Goal: Information Seeking & Learning: Learn about a topic

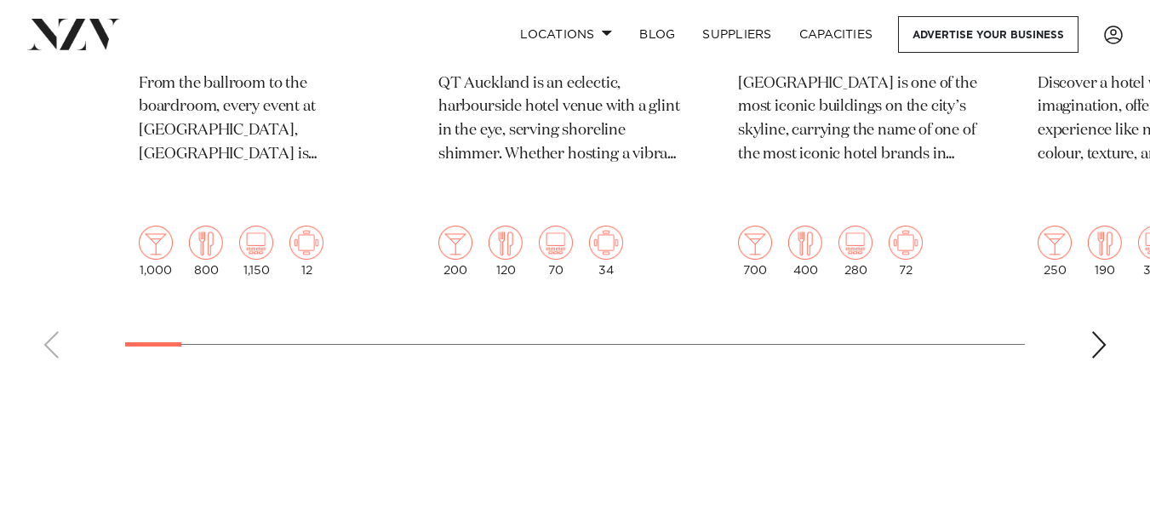
scroll to position [1106, 0]
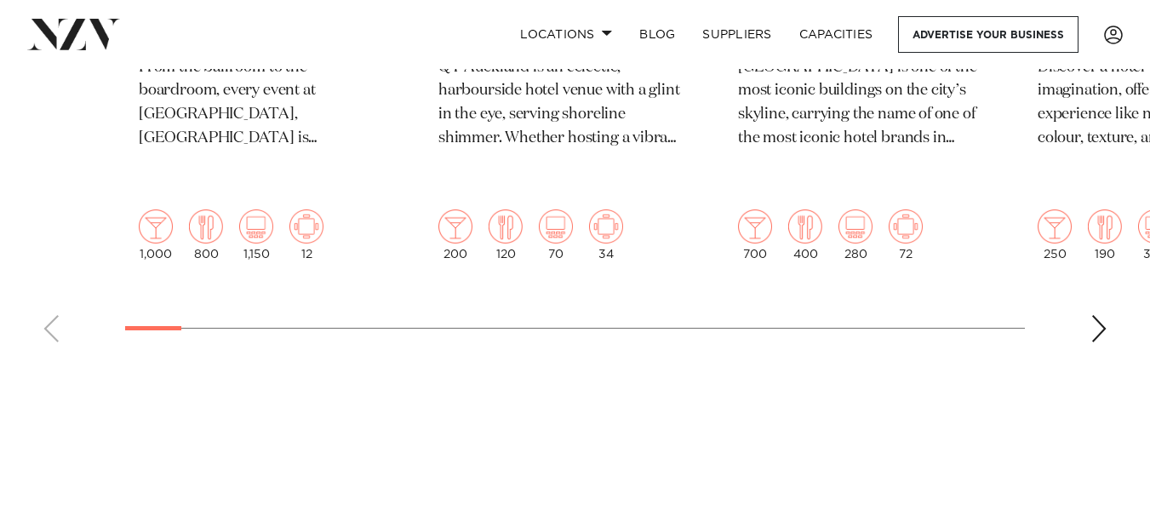
drag, startPoint x: 73, startPoint y: 308, endPoint x: 180, endPoint y: 316, distance: 107.5
click at [1103, 315] on div "Next slide" at bounding box center [1098, 328] width 17 height 27
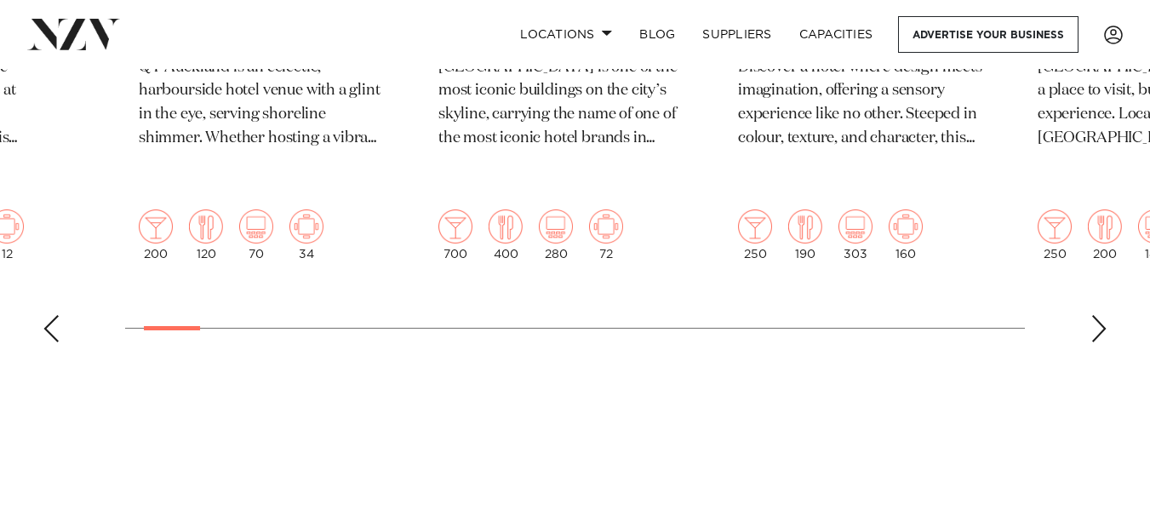
click at [1102, 315] on div "Next slide" at bounding box center [1098, 328] width 17 height 27
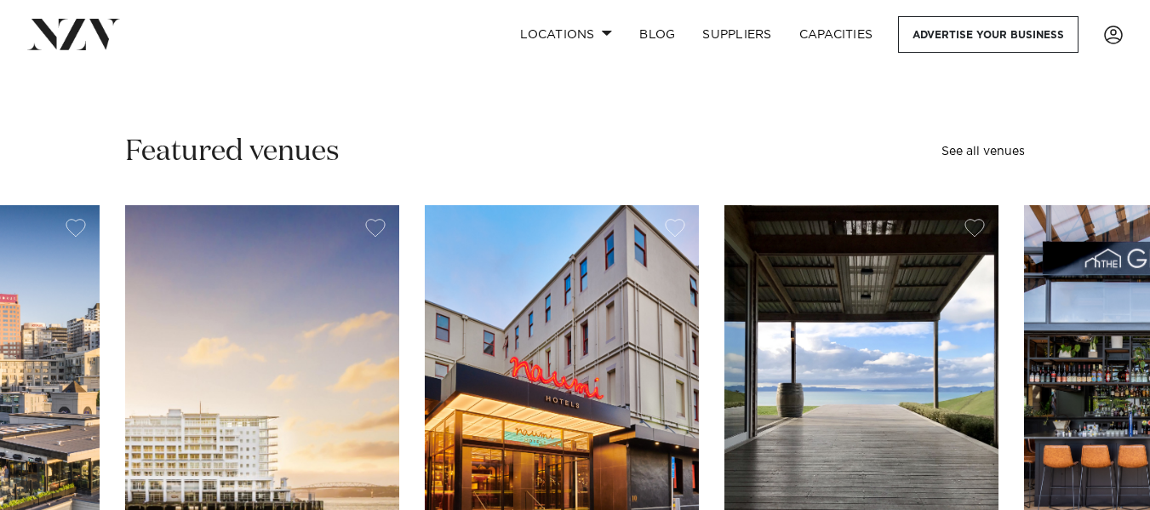
scroll to position [425, 0]
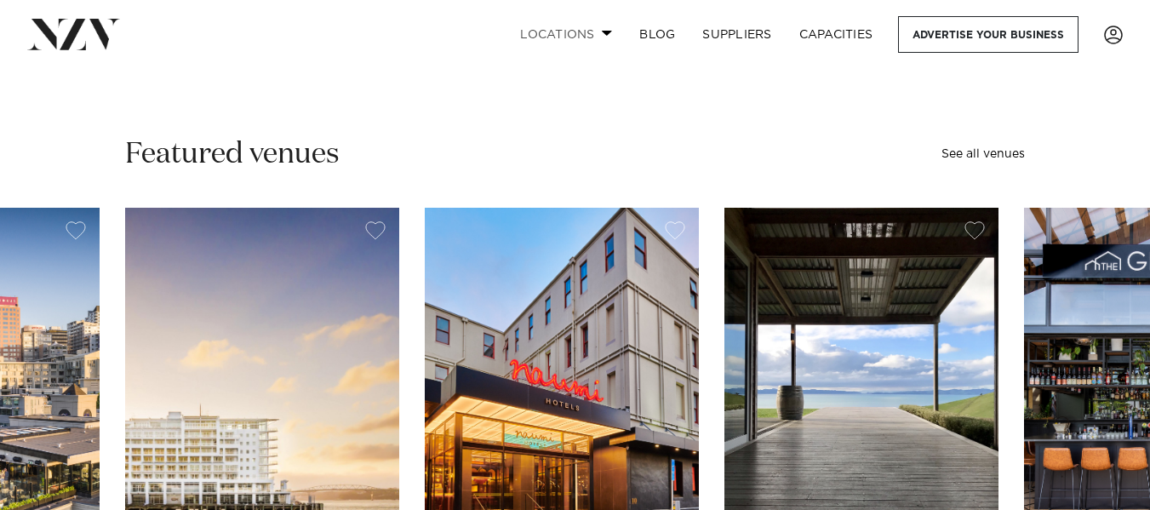
click at [591, 31] on link "Locations" at bounding box center [565, 34] width 119 height 37
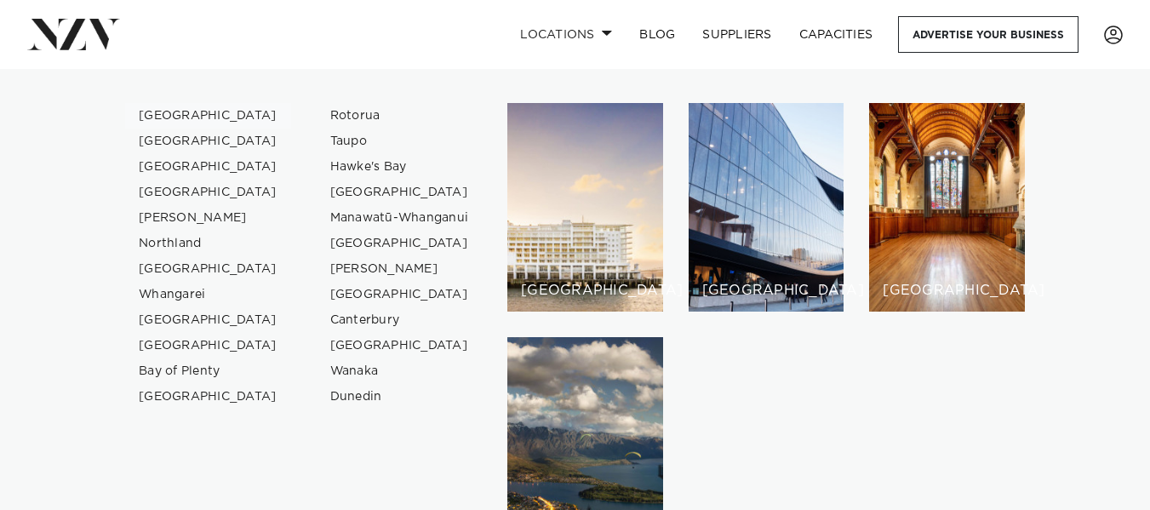
click at [193, 112] on link "[GEOGRAPHIC_DATA]" at bounding box center [208, 116] width 166 height 26
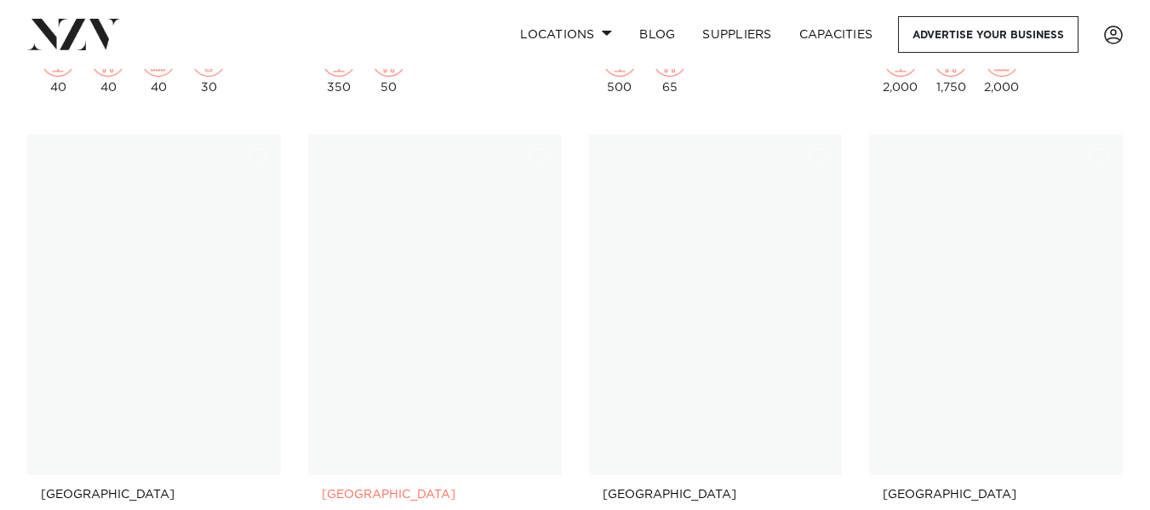
scroll to position [16593, 0]
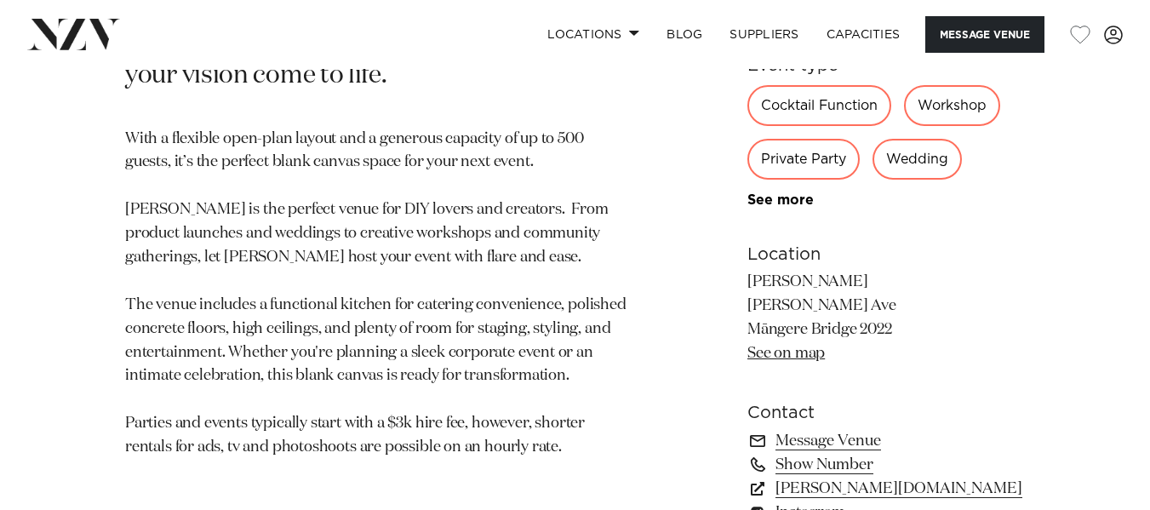
scroll to position [936, 0]
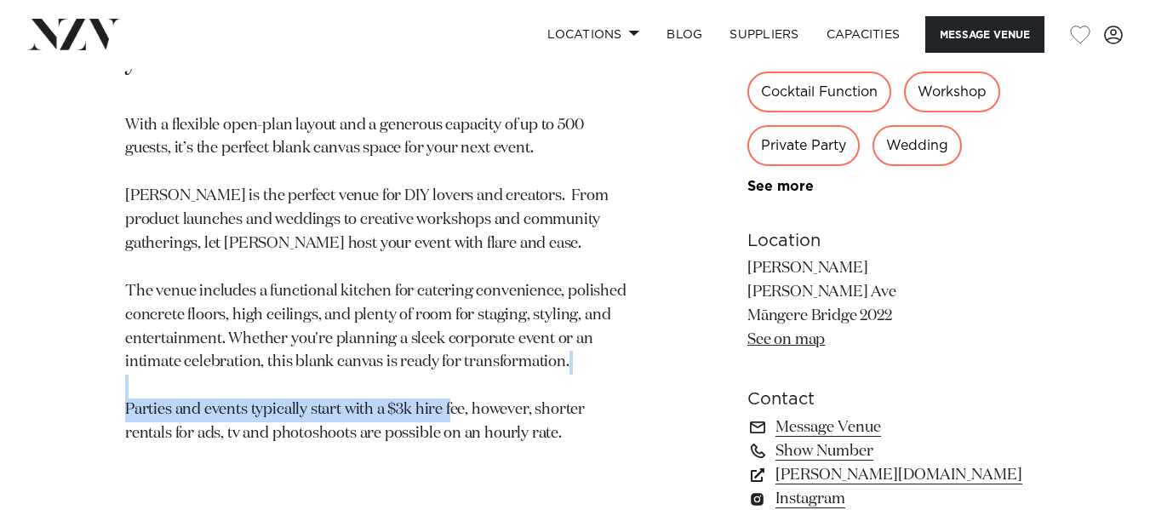
drag, startPoint x: 205, startPoint y: 340, endPoint x: 538, endPoint y: 348, distance: 332.8
click at [538, 348] on p "With a flexible open-plan layout and a generous capacity of up to 500 guests, i…" at bounding box center [375, 280] width 501 height 332
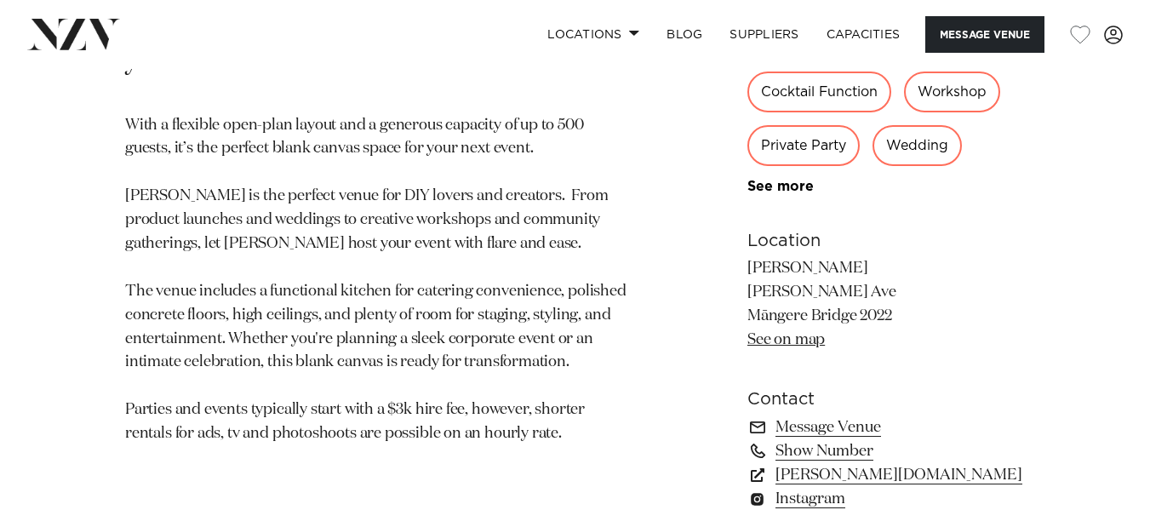
click at [485, 352] on p "With a flexible open-plan layout and a generous capacity of up to 500 guests, i…" at bounding box center [375, 280] width 501 height 332
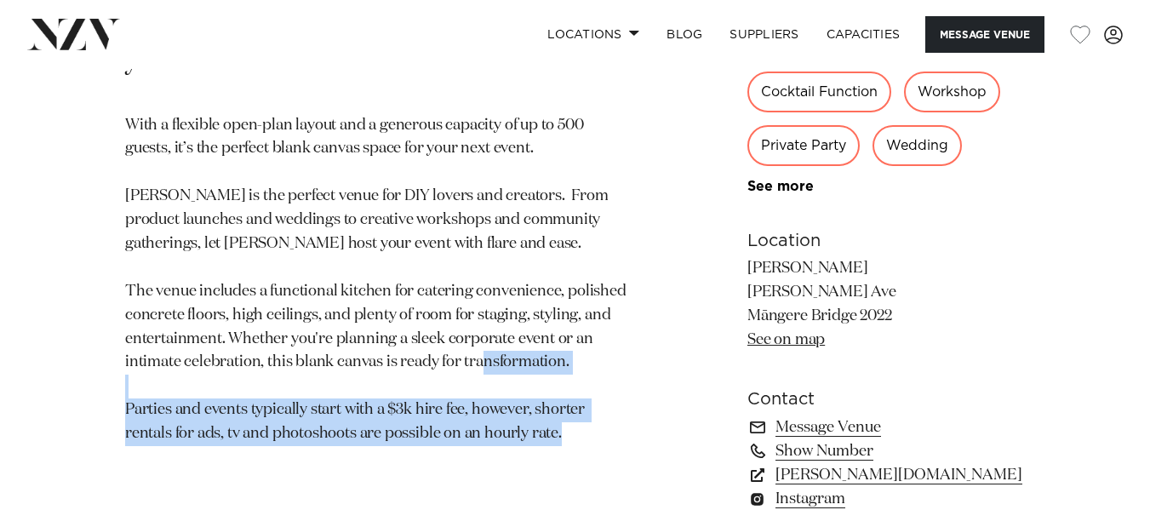
click at [485, 352] on p "With a flexible open-plan layout and a generous capacity of up to 500 guests, i…" at bounding box center [375, 280] width 501 height 332
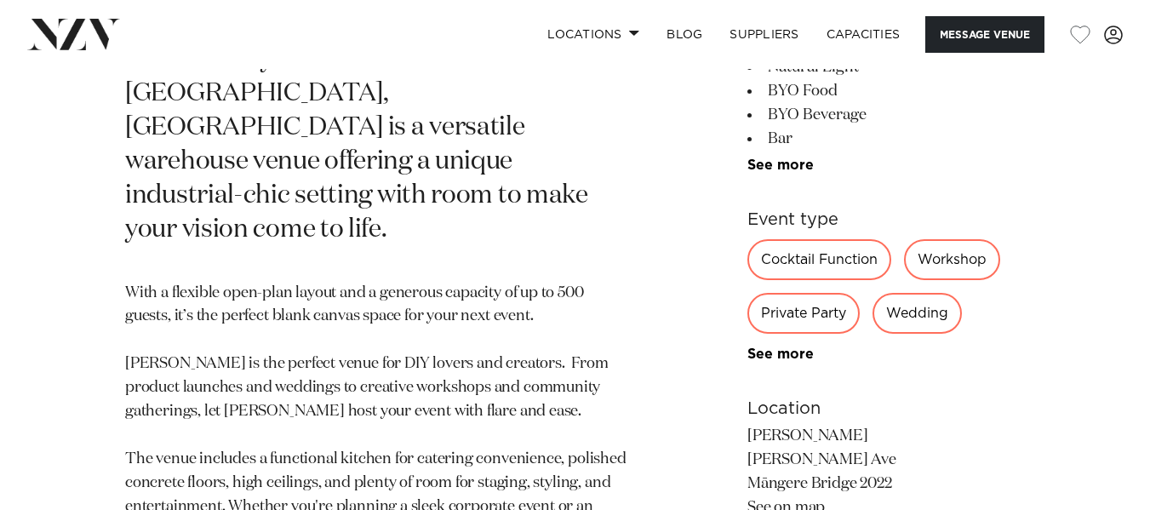
scroll to position [851, 0]
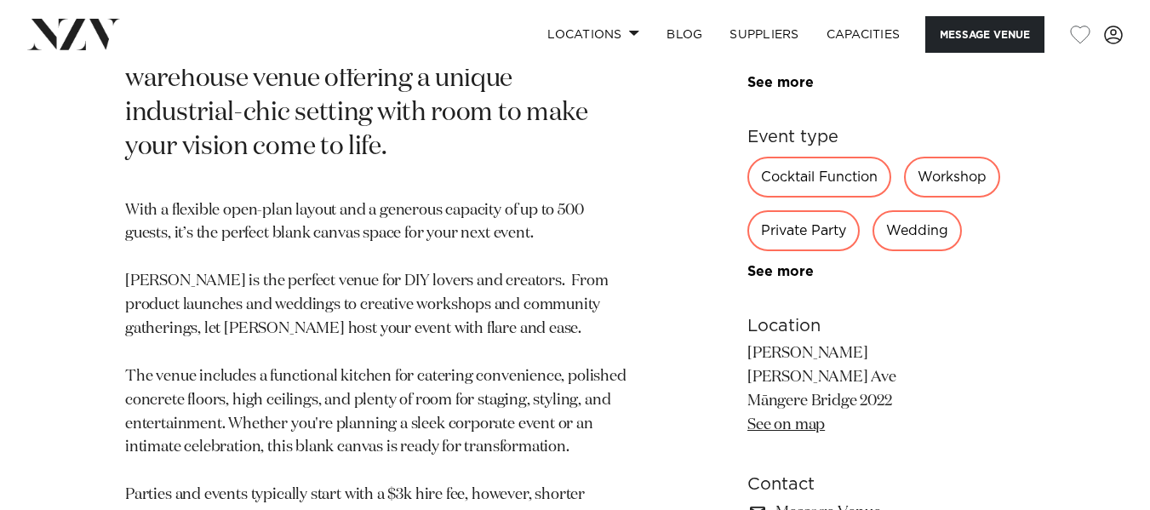
click at [273, 199] on p "With a flexible open-plan layout and a generous capacity of up to 500 guests, i…" at bounding box center [375, 365] width 501 height 332
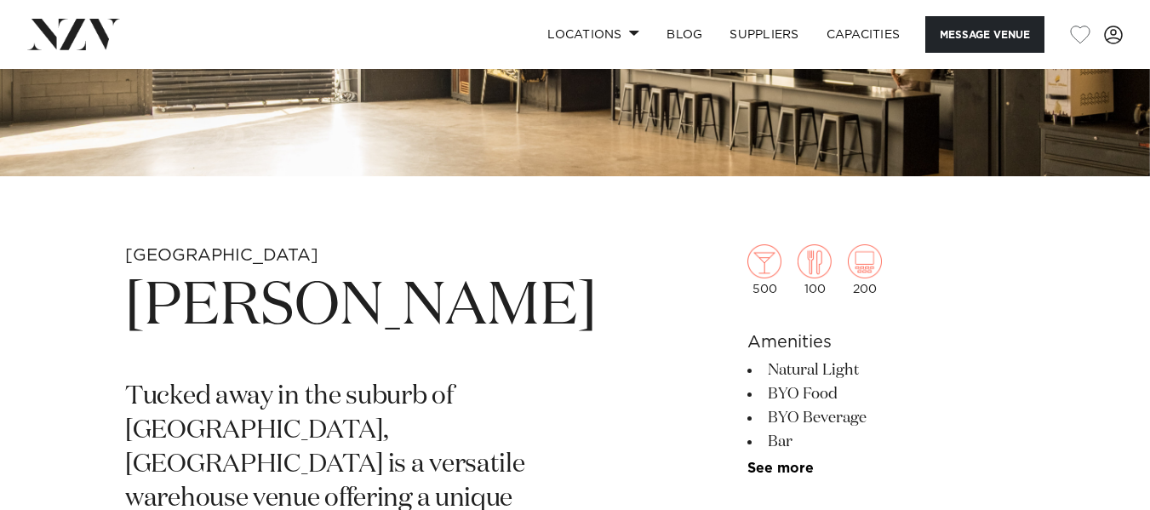
scroll to position [340, 0]
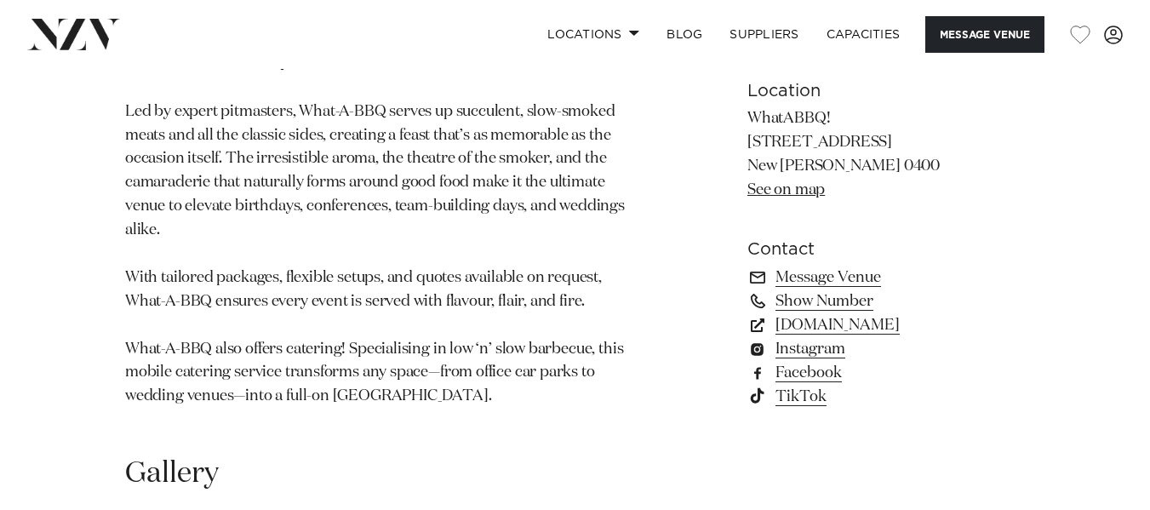
scroll to position [1191, 0]
click at [826, 312] on link "what-a-bbq.co.nz" at bounding box center [885, 324] width 277 height 24
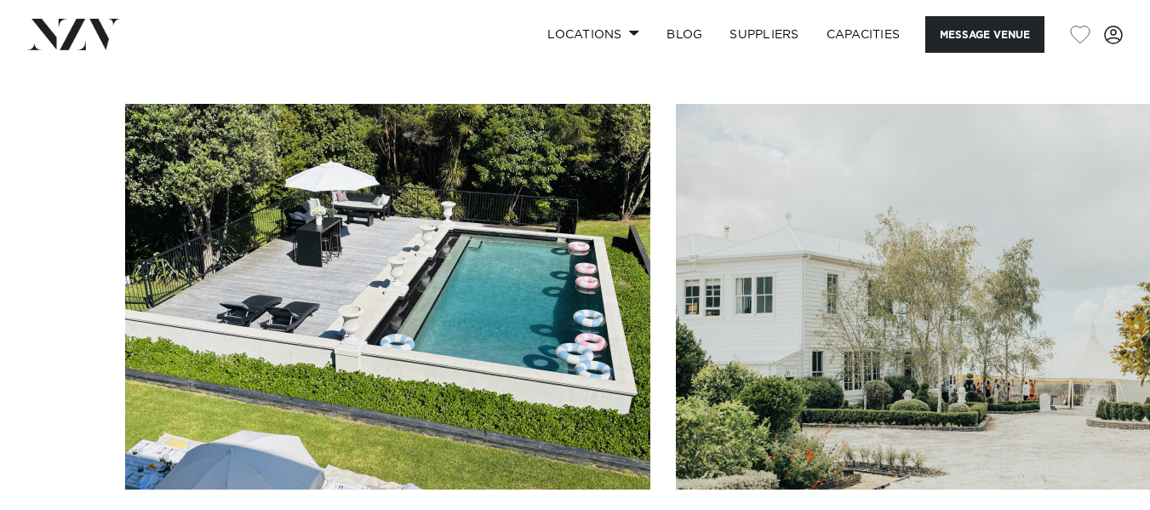
scroll to position [1191, 0]
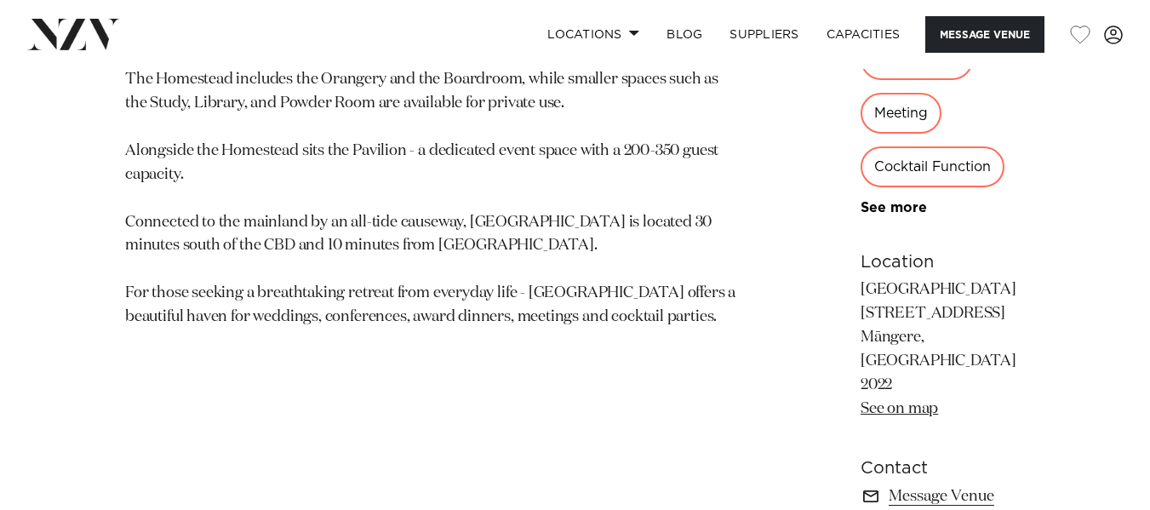
scroll to position [1021, 0]
click at [860, 279] on p "[GEOGRAPHIC_DATA] [STREET_ADDRESS] [GEOGRAPHIC_DATA], [GEOGRAPHIC_DATA] 2022 Se…" at bounding box center [952, 350] width 185 height 142
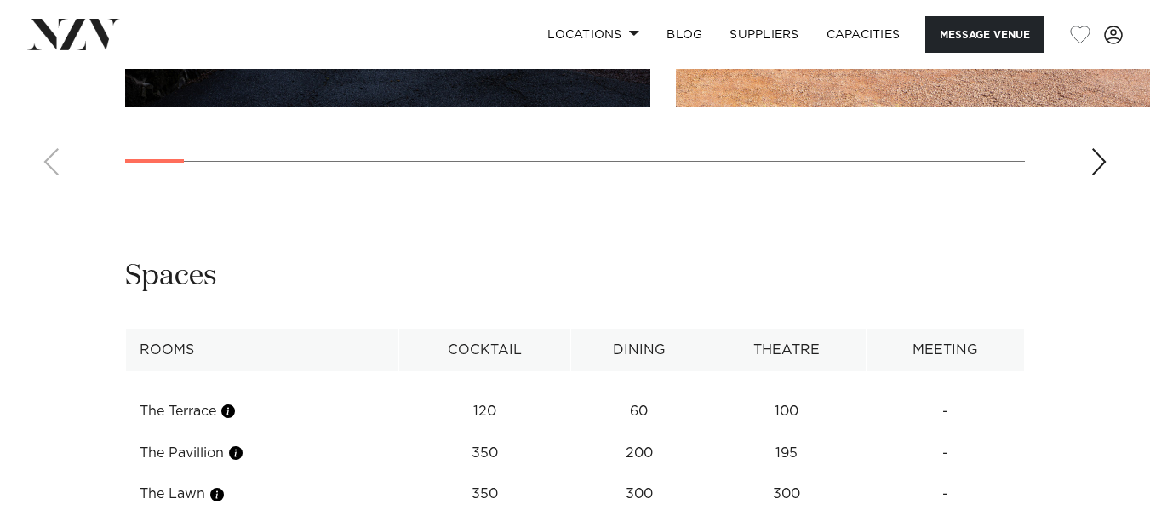
scroll to position [2127, 0]
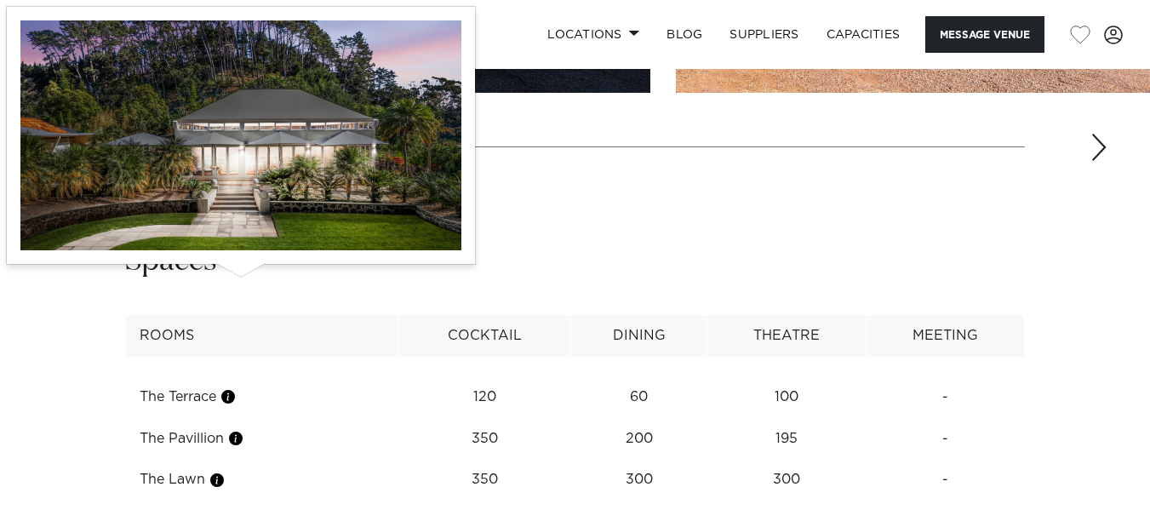
click at [244, 430] on button "button" at bounding box center [235, 438] width 17 height 17
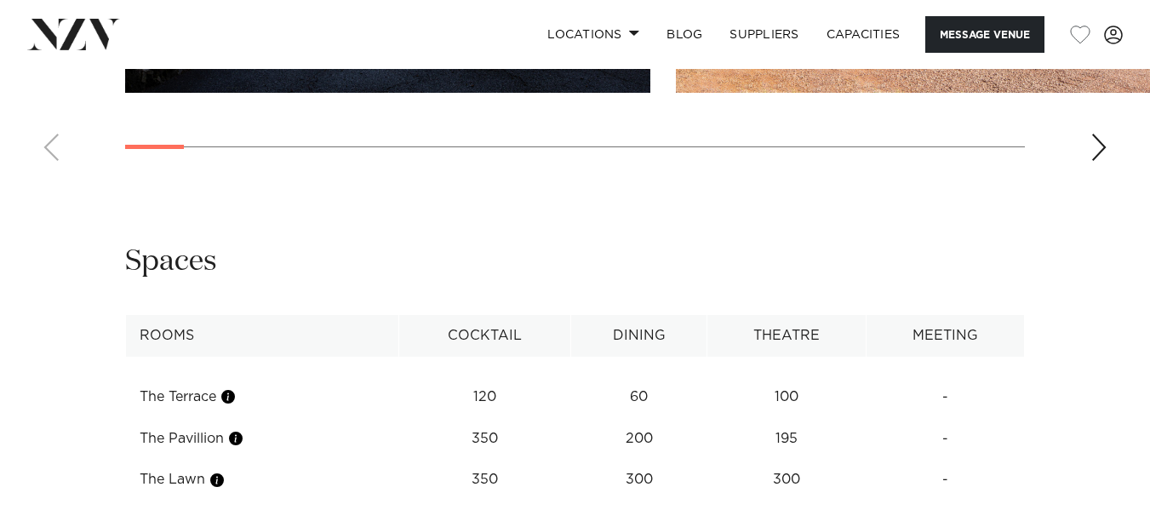
click at [202, 418] on td "The Pavillion" at bounding box center [262, 439] width 273 height 42
click at [200, 418] on td "The Pavillion" at bounding box center [262, 439] width 273 height 42
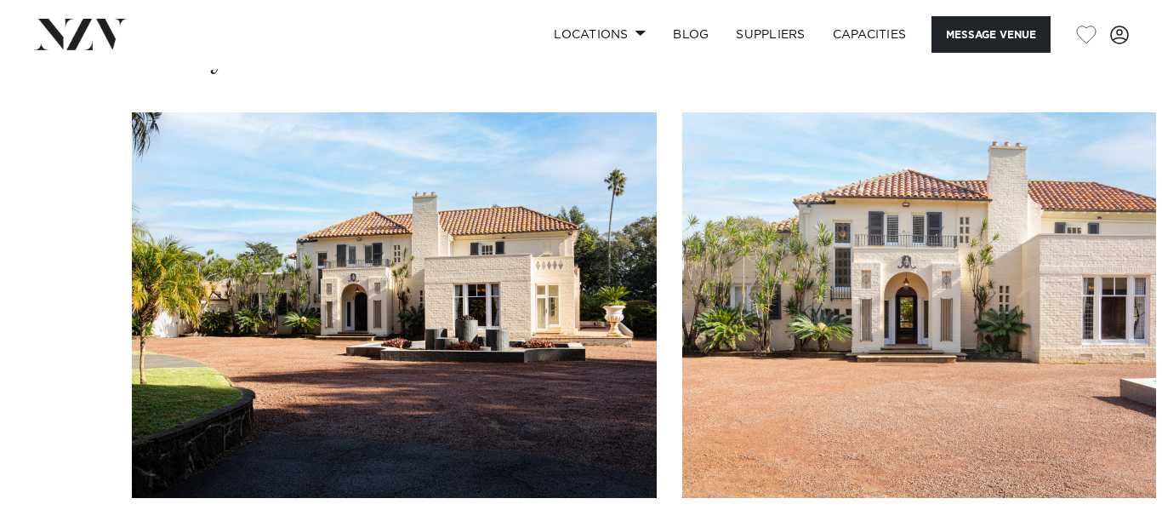
scroll to position [1677, 0]
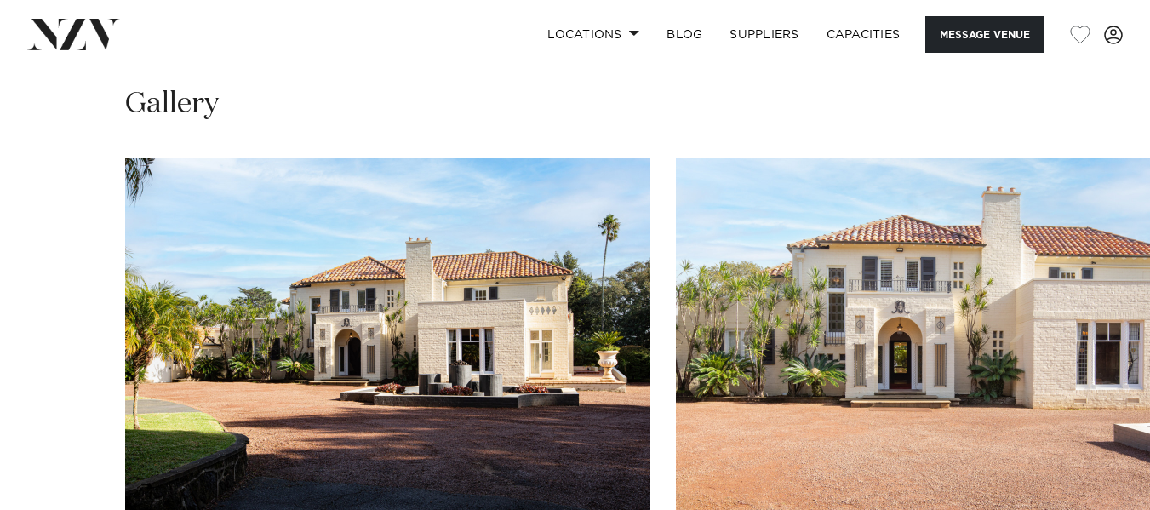
click at [725, 241] on img "2 / 25" at bounding box center [938, 349] width 525 height 385
